Goal: Task Accomplishment & Management: Use online tool/utility

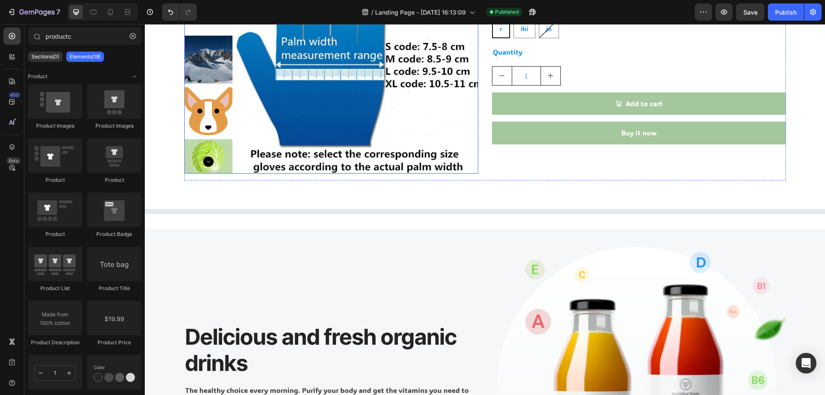
scroll to position [129, 0]
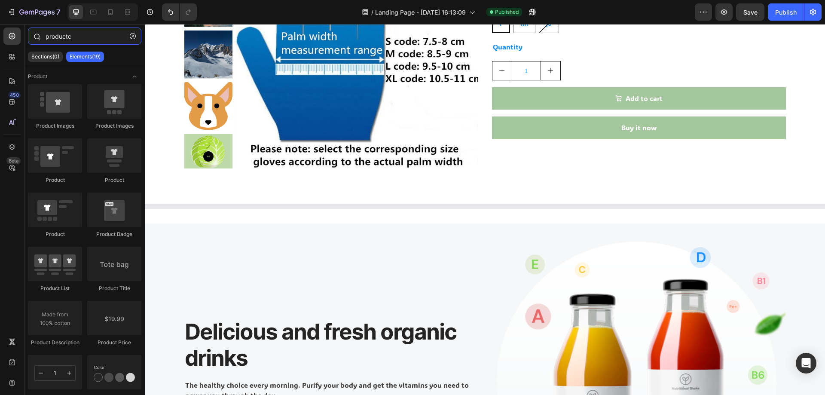
click at [49, 33] on input "productc" at bounding box center [84, 35] width 113 height 17
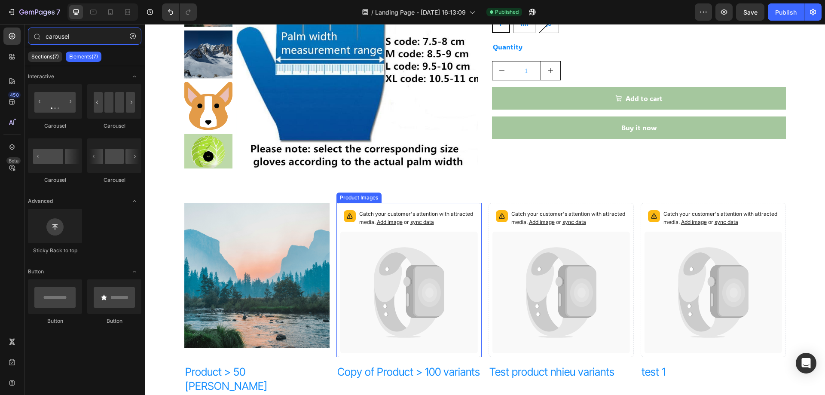
scroll to position [0, 0]
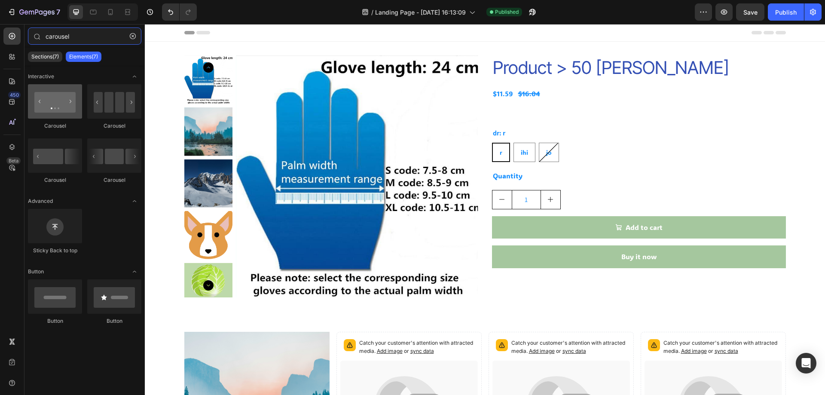
type input "carousel"
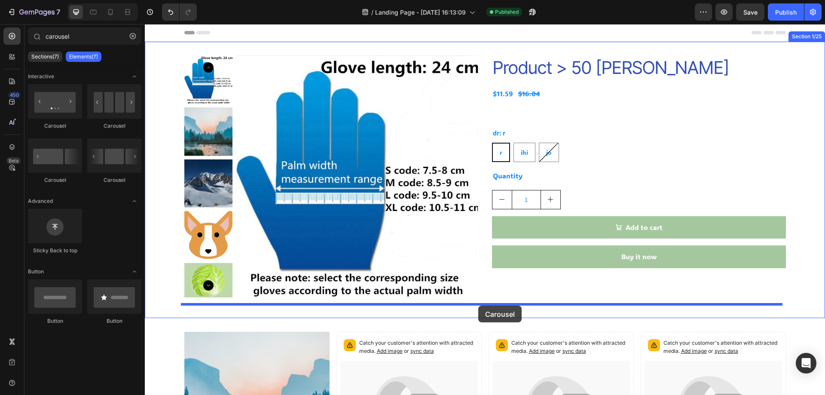
drag, startPoint x: 205, startPoint y: 129, endPoint x: 478, endPoint y: 306, distance: 325.7
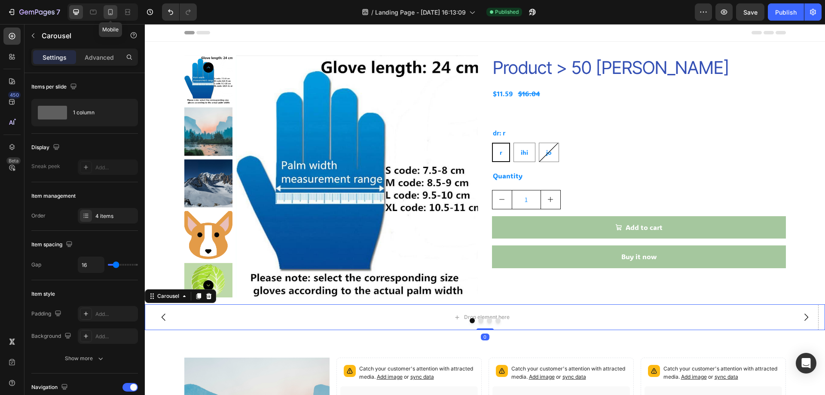
click at [108, 13] on icon at bounding box center [110, 12] width 9 height 9
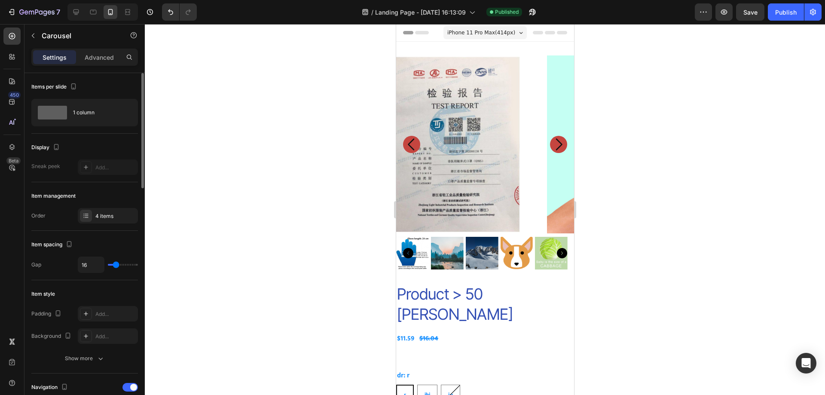
scroll to position [691, 0]
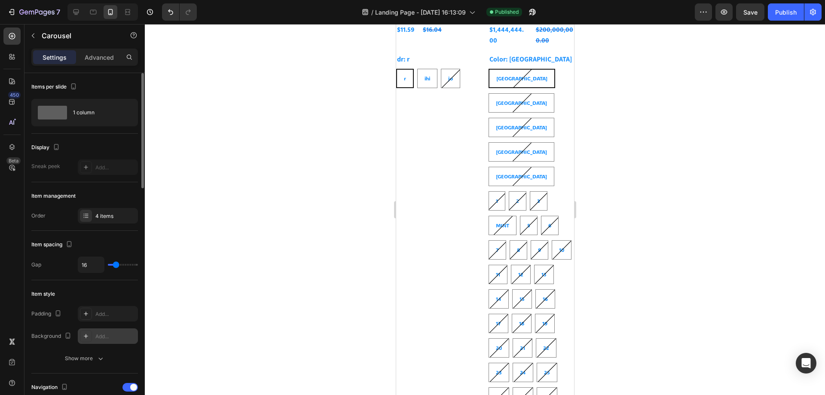
click at [92, 338] on div "Add..." at bounding box center [108, 335] width 60 height 15
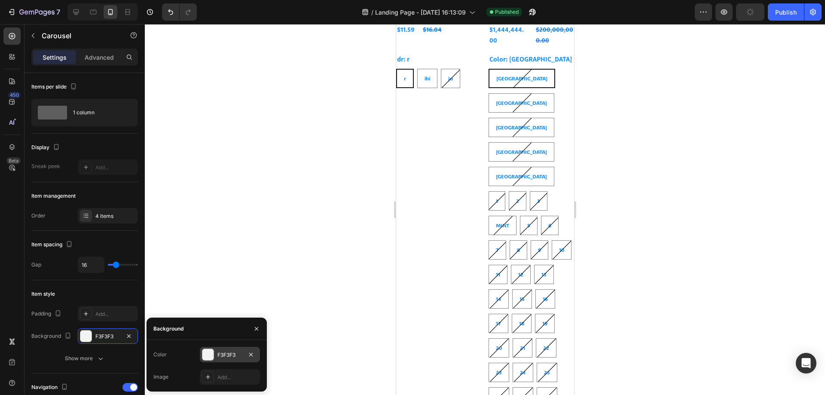
click at [218, 357] on div "F3F3F3" at bounding box center [229, 355] width 25 height 8
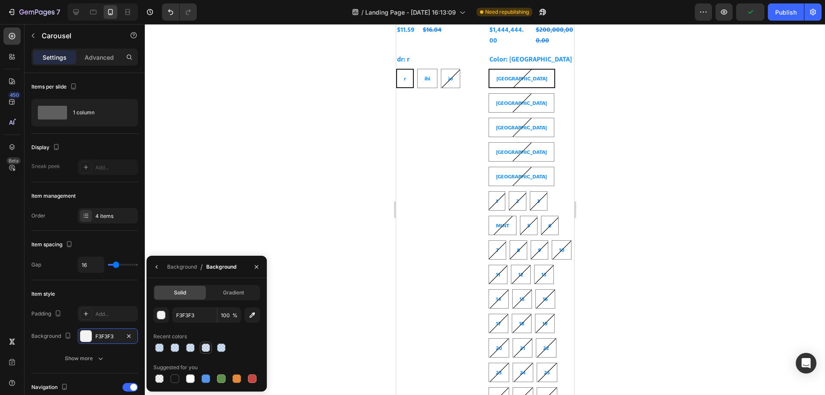
click at [207, 345] on div at bounding box center [206, 347] width 9 height 9
type input "5594E7"
type input "21"
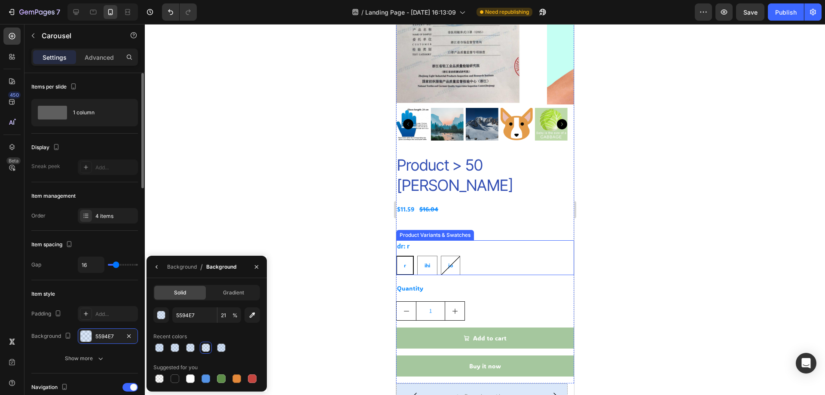
scroll to position [172, 0]
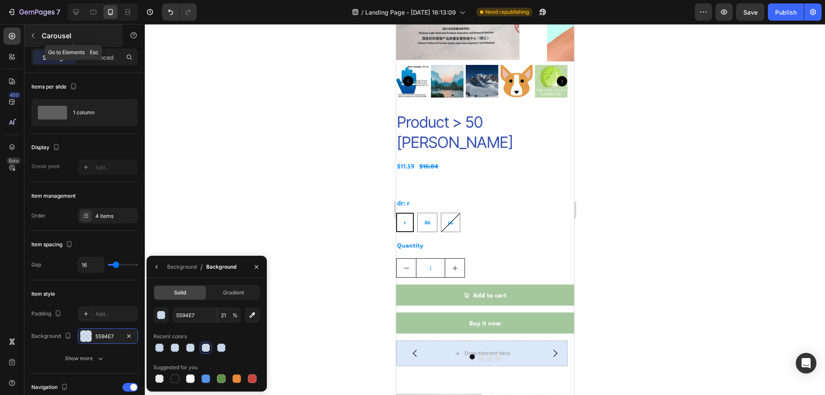
click at [32, 38] on icon "button" at bounding box center [33, 35] width 7 height 7
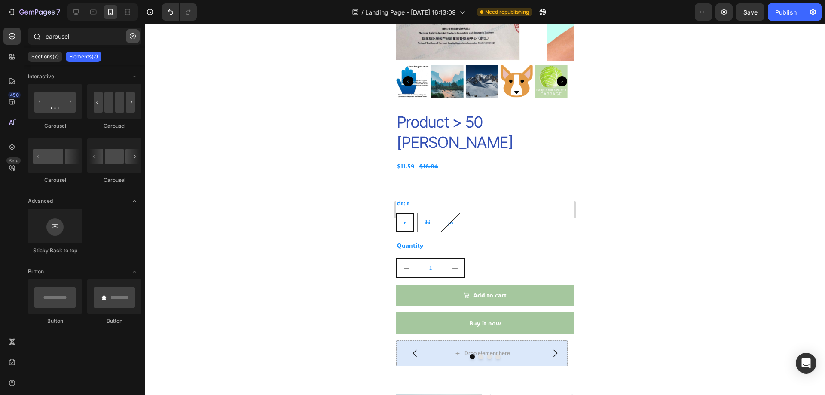
click at [134, 35] on icon "button" at bounding box center [133, 36] width 6 height 6
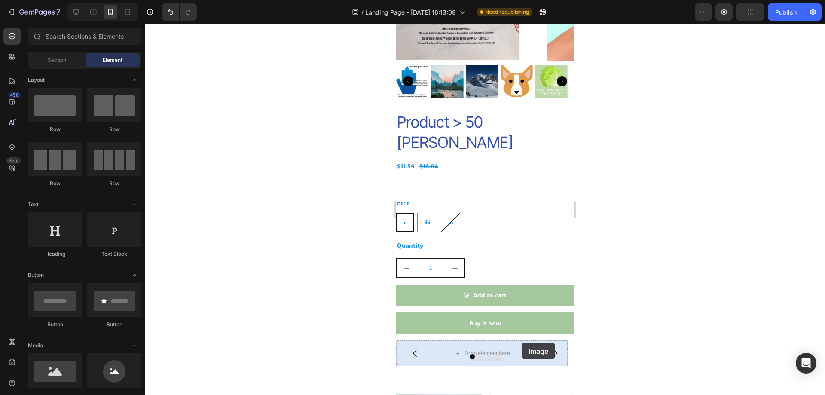
scroll to position [215, 0]
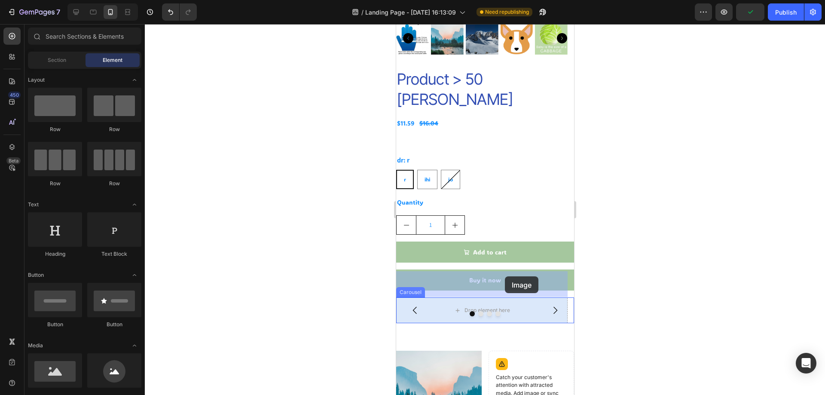
drag, startPoint x: 431, startPoint y: 375, endPoint x: 1217, endPoint y: 257, distance: 794.3
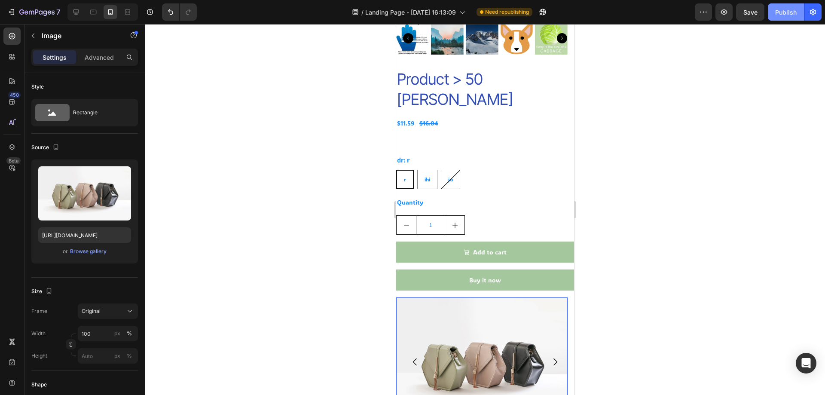
click at [787, 5] on button "Publish" at bounding box center [786, 11] width 36 height 17
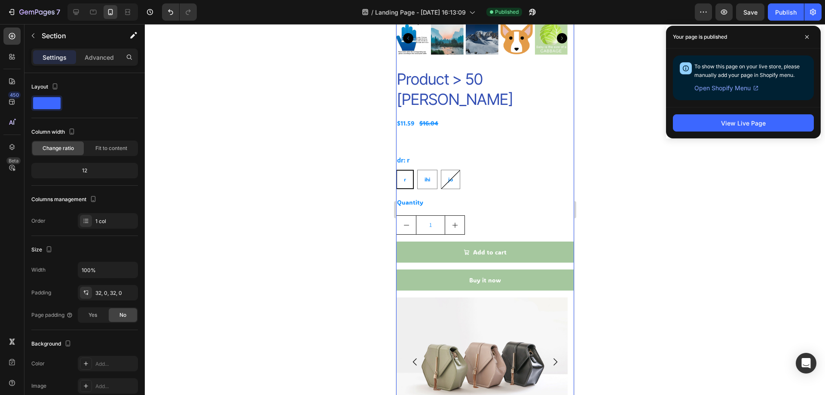
drag, startPoint x: 497, startPoint y: 313, endPoint x: 462, endPoint y: 178, distance: 139.2
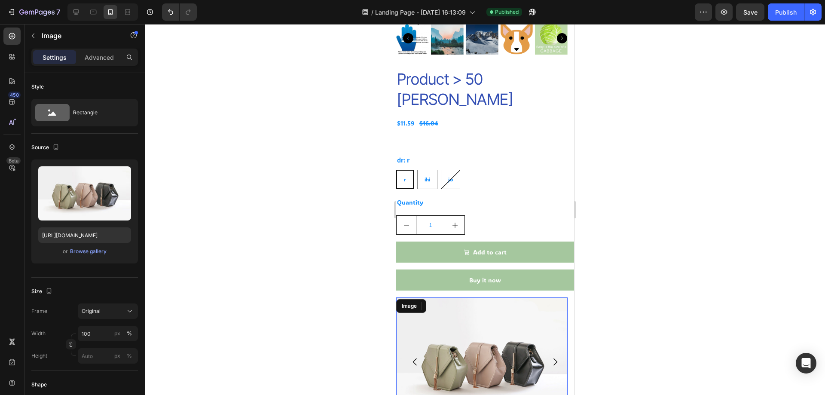
click at [462, 297] on img at bounding box center [481, 361] width 171 height 128
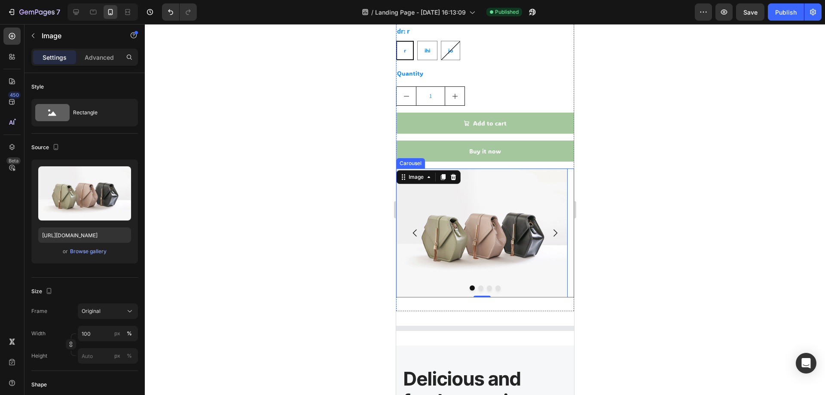
click at [550, 228] on icon "Carousel Next Arrow" at bounding box center [555, 233] width 10 height 10
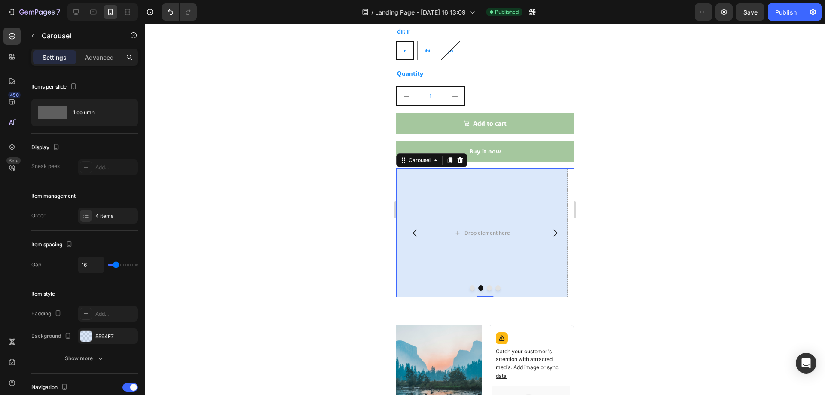
click at [415, 229] on icon "Carousel Back Arrow" at bounding box center [414, 232] width 4 height 7
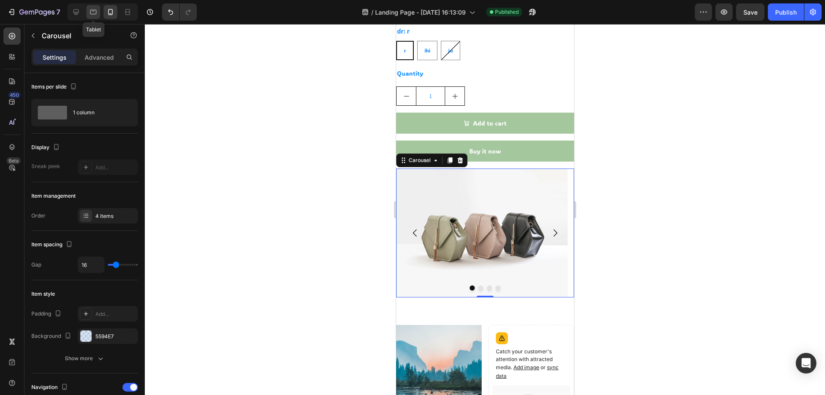
click at [92, 12] on icon at bounding box center [93, 12] width 9 height 9
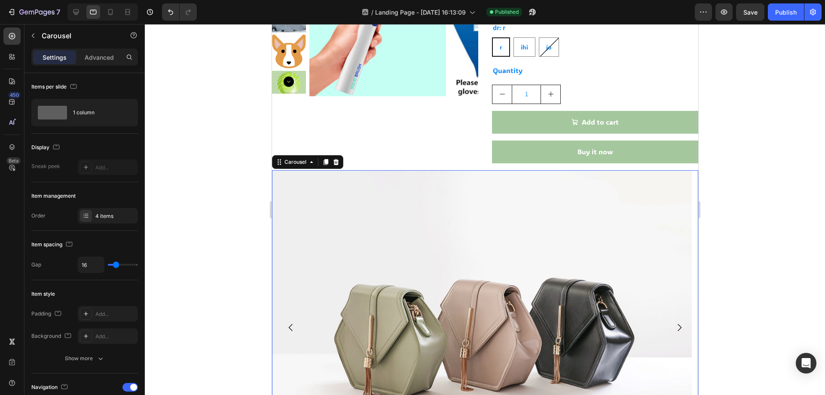
scroll to position [221, 0]
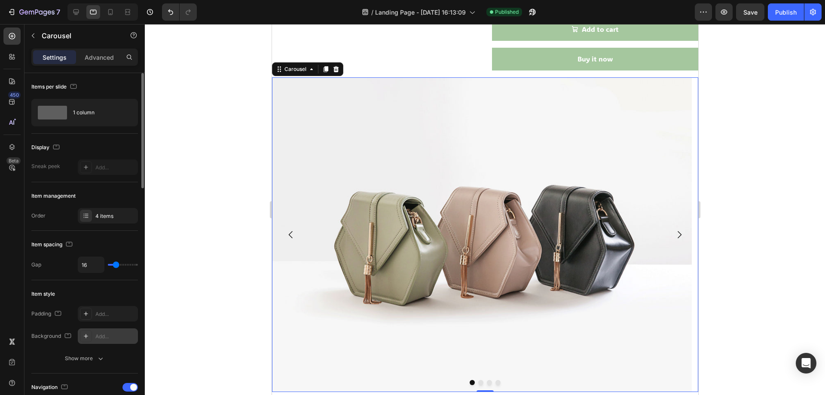
click at [107, 334] on div "Add..." at bounding box center [115, 337] width 40 height 8
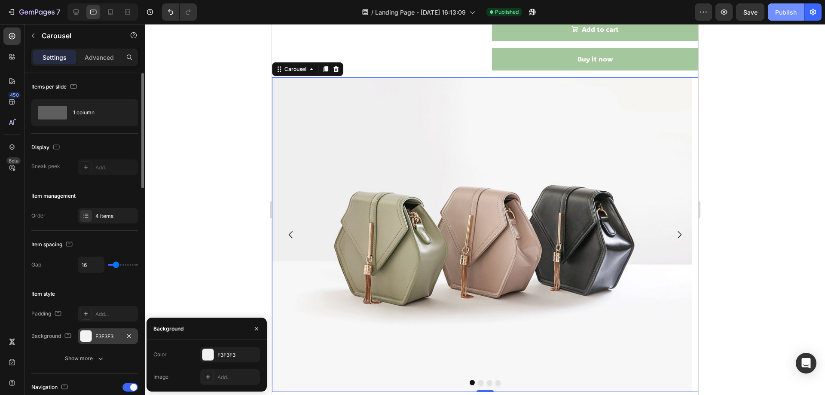
click at [792, 10] on div "Publish" at bounding box center [785, 12] width 21 height 9
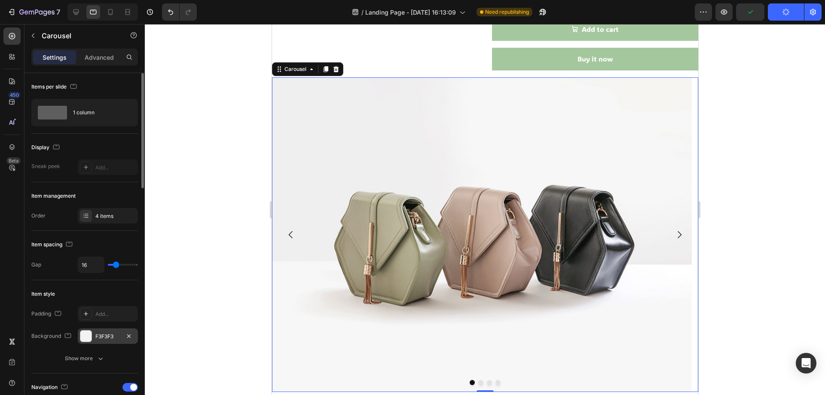
click at [104, 330] on div "F3F3F3" at bounding box center [108, 335] width 60 height 15
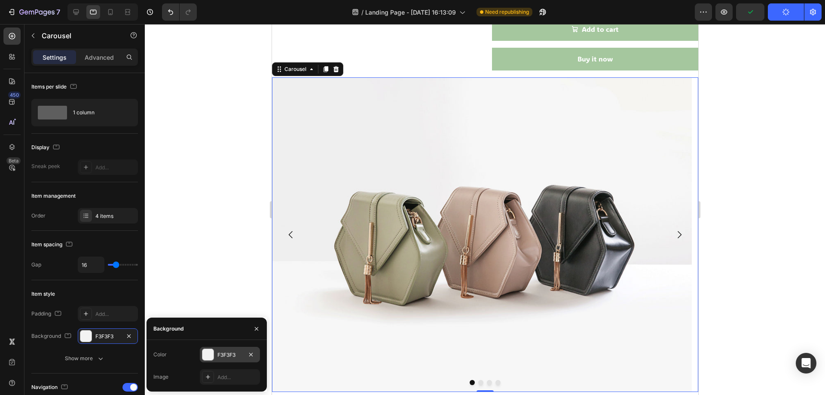
click at [235, 352] on div "F3F3F3" at bounding box center [229, 355] width 25 height 8
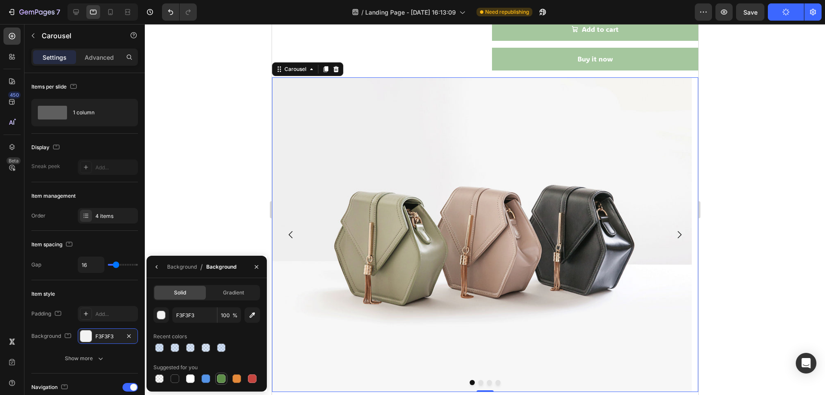
drag, startPoint x: 218, startPoint y: 381, endPoint x: 300, endPoint y: 133, distance: 261.3
click at [218, 381] on div at bounding box center [221, 378] width 9 height 9
type input "5E8E49"
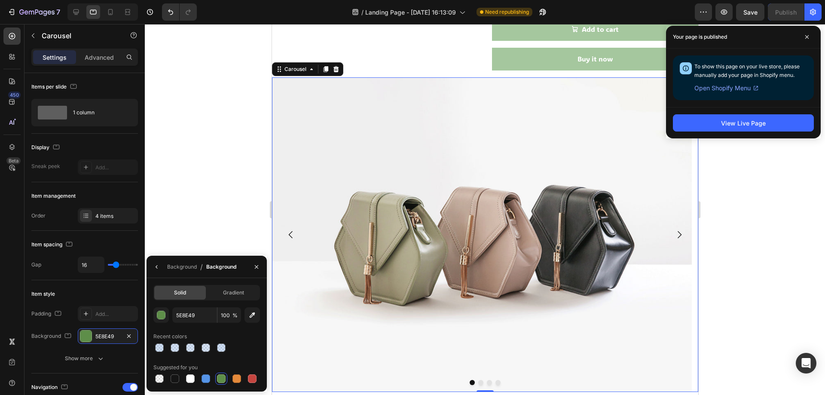
click at [770, 148] on div at bounding box center [485, 209] width 680 height 371
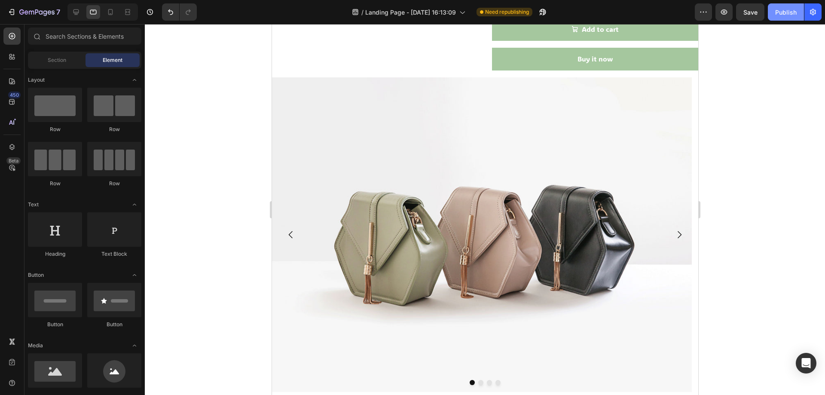
click at [787, 10] on div "Publish" at bounding box center [785, 12] width 21 height 9
click at [73, 15] on icon at bounding box center [76, 12] width 9 height 9
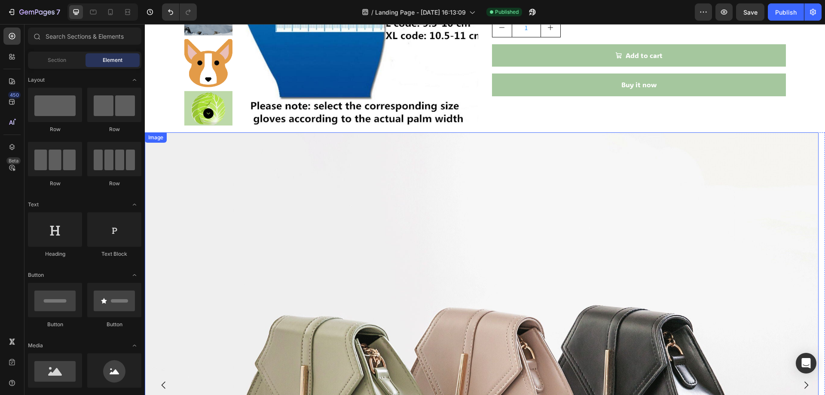
scroll to position [258, 0]
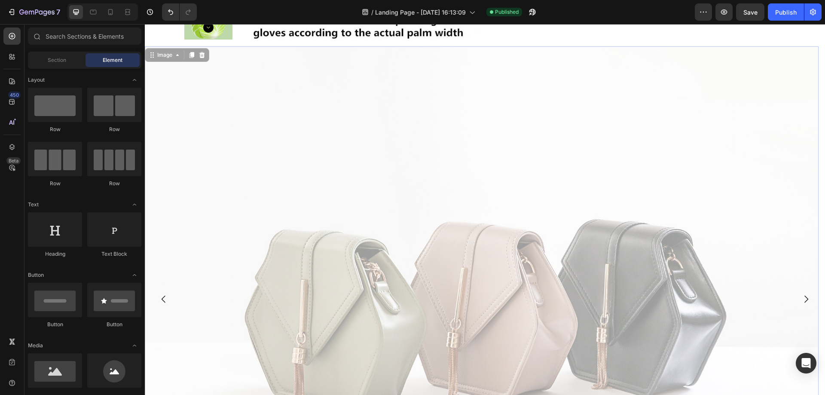
drag, startPoint x: 470, startPoint y: 204, endPoint x: 416, endPoint y: 191, distance: 56.2
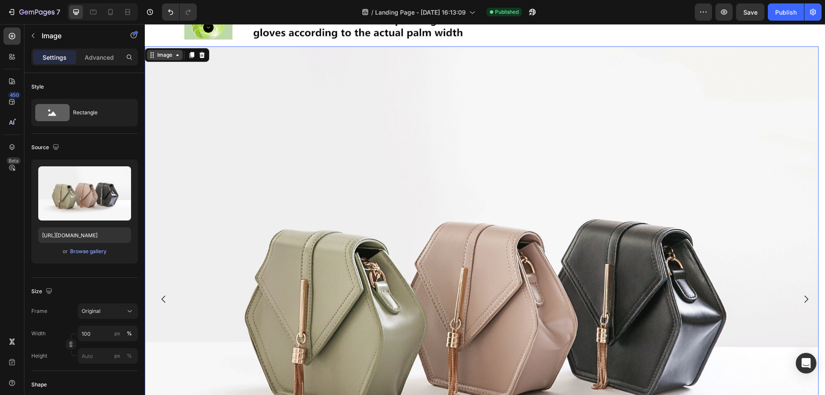
click at [160, 52] on div "Image" at bounding box center [165, 55] width 18 height 8
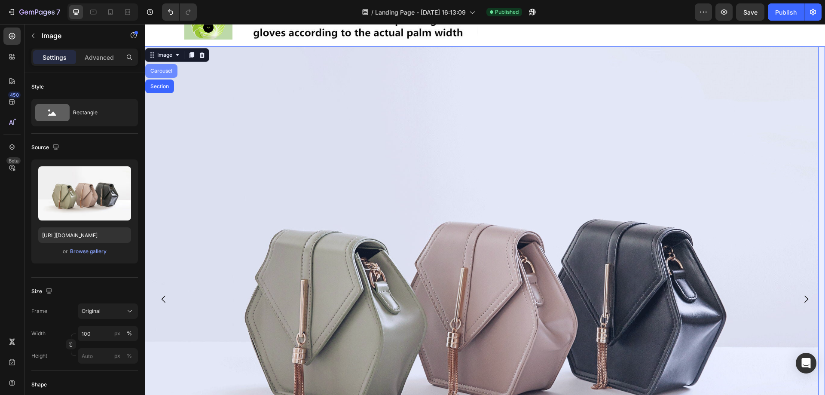
click at [165, 69] on div "Carousel" at bounding box center [161, 70] width 25 height 5
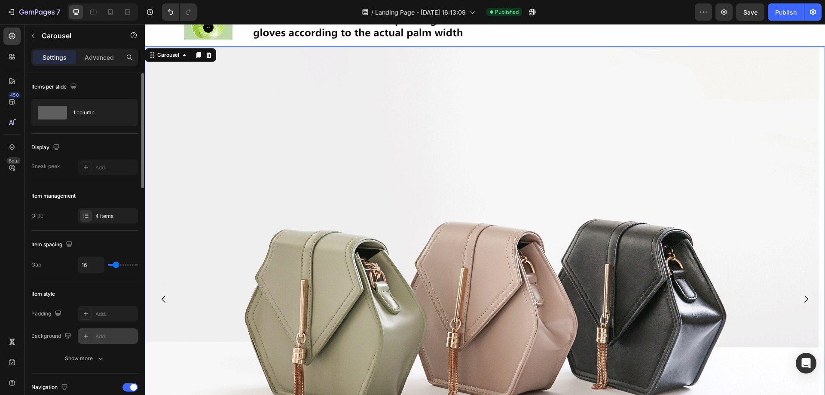
click at [96, 333] on div "Add..." at bounding box center [115, 337] width 40 height 8
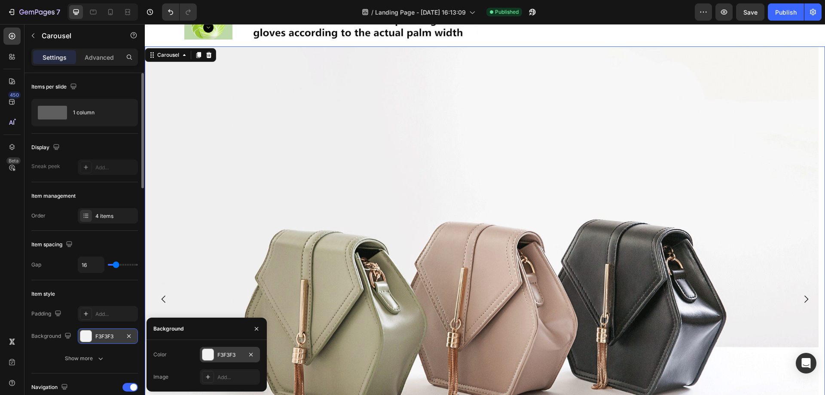
click at [211, 356] on div at bounding box center [207, 354] width 11 height 11
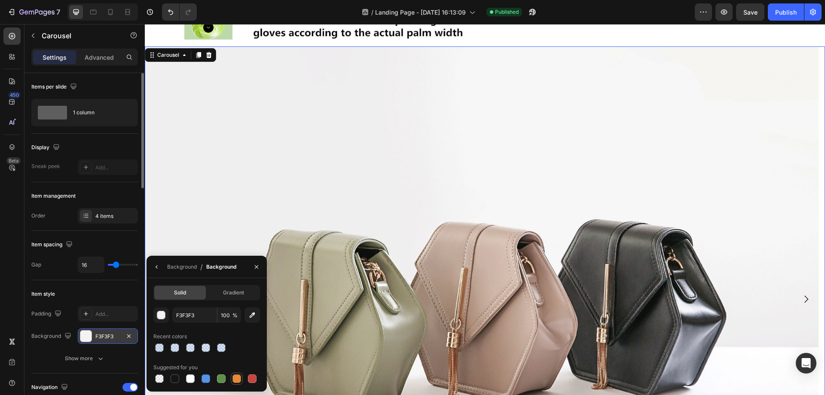
drag, startPoint x: 237, startPoint y: 379, endPoint x: 568, endPoint y: 144, distance: 405.8
click at [237, 379] on div at bounding box center [236, 378] width 9 height 9
type input "E4893A"
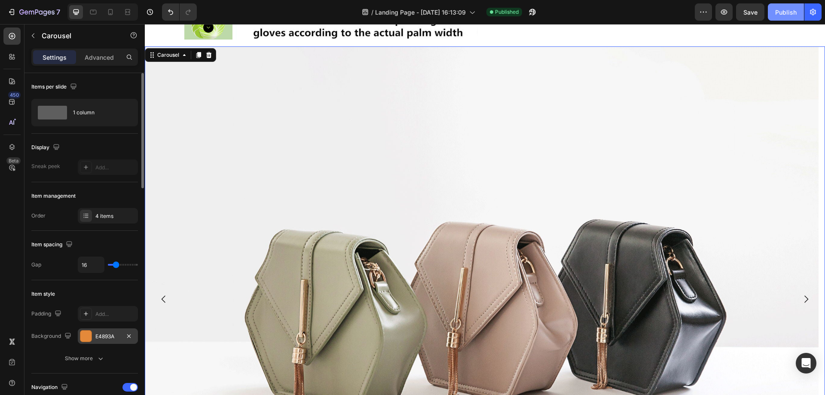
click at [791, 9] on div "Publish" at bounding box center [785, 12] width 21 height 9
click at [112, 13] on icon at bounding box center [110, 12] width 9 height 9
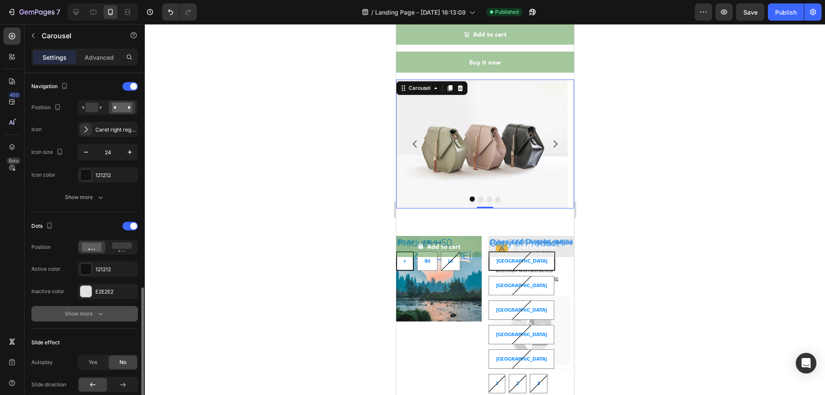
scroll to position [387, 0]
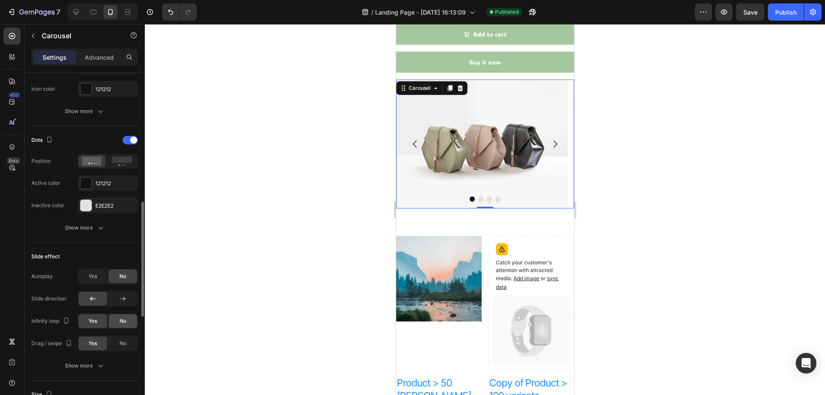
click at [117, 319] on div "No" at bounding box center [123, 321] width 28 height 14
click at [782, 6] on button "Publish" at bounding box center [786, 11] width 36 height 17
